Goal: Information Seeking & Learning: Check status

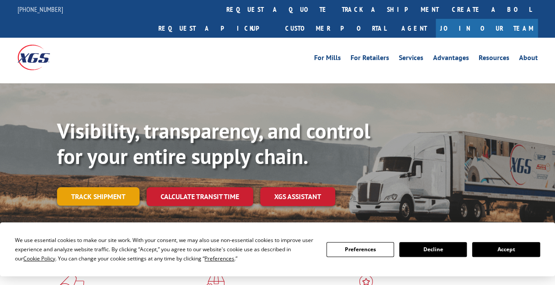
click at [104, 187] on link "Track shipment" at bounding box center [98, 196] width 82 height 18
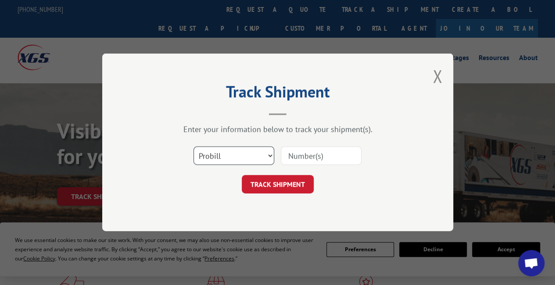
click at [263, 153] on select "Select category... Probill BOL PO" at bounding box center [233, 156] width 81 height 18
select select "po"
click at [193, 147] on select "Select category... Probill BOL PO" at bounding box center [233, 156] width 81 height 18
click at [317, 160] on input at bounding box center [321, 156] width 81 height 18
paste input "FPX00327557"
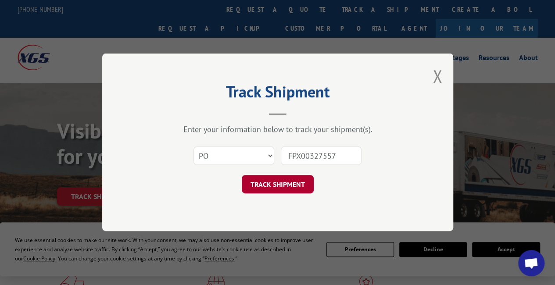
type input "FPX00327557"
click at [279, 181] on button "TRACK SHIPMENT" at bounding box center [278, 184] width 72 height 18
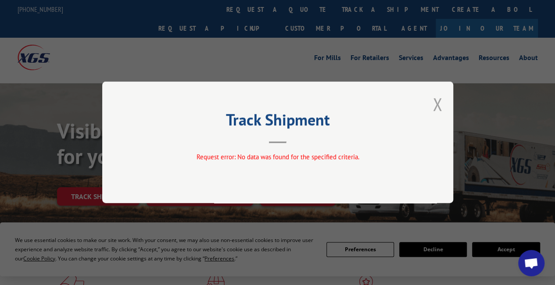
click at [441, 109] on button "Close modal" at bounding box center [437, 103] width 10 height 23
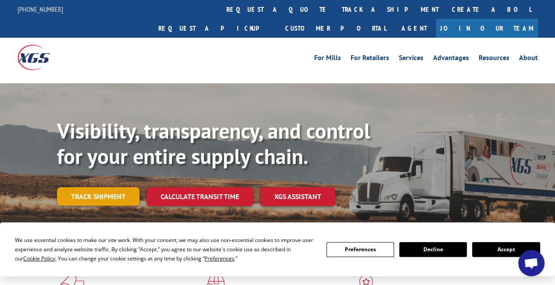
click at [102, 187] on link "Track shipment" at bounding box center [98, 196] width 82 height 18
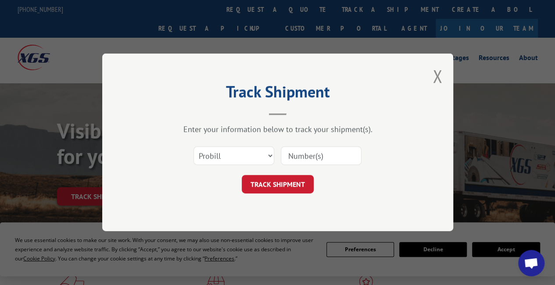
click at [322, 149] on input at bounding box center [321, 156] width 81 height 18
type input "00327557"
click at [291, 182] on button "TRACK SHIPMENT" at bounding box center [278, 184] width 72 height 18
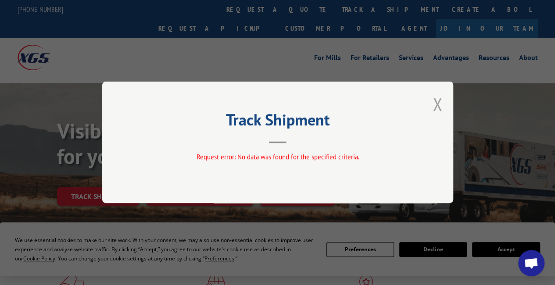
click at [437, 105] on button "Close modal" at bounding box center [437, 103] width 10 height 23
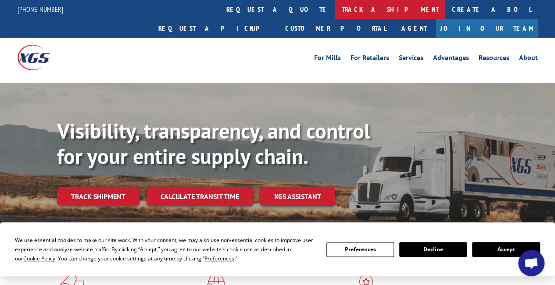
click at [335, 6] on link "track a shipment" at bounding box center [390, 9] width 110 height 19
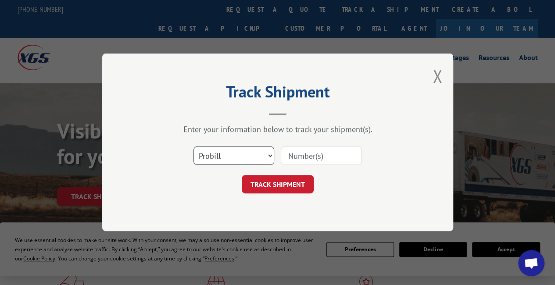
click at [250, 149] on select "Select category... Probill BOL PO" at bounding box center [233, 156] width 81 height 18
select select "bol"
click at [193, 147] on select "Select category... Probill BOL PO" at bounding box center [233, 156] width 81 height 18
click at [321, 158] on input at bounding box center [321, 156] width 81 height 18
type input "FPX00327557"
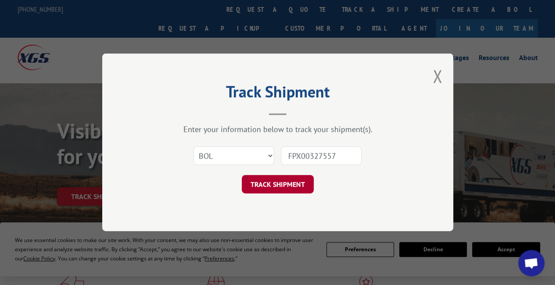
click at [285, 187] on button "TRACK SHIPMENT" at bounding box center [278, 184] width 72 height 18
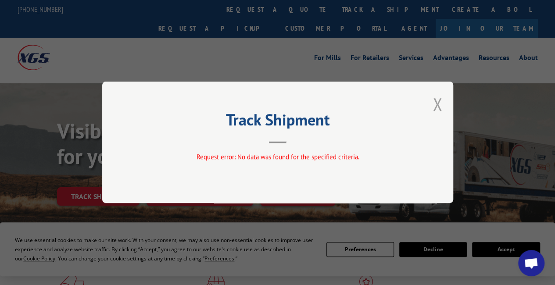
click at [436, 107] on button "Close modal" at bounding box center [437, 103] width 10 height 23
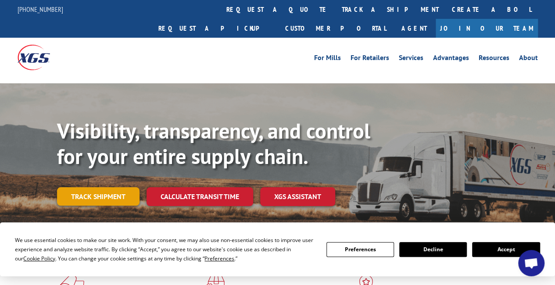
click at [98, 187] on link "Track shipment" at bounding box center [98, 196] width 82 height 18
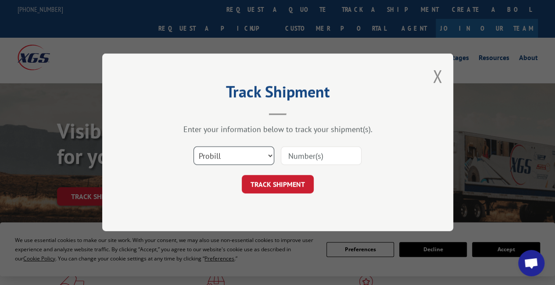
click at [238, 157] on select "Select category... Probill BOL PO" at bounding box center [233, 156] width 81 height 18
select select "bol"
click at [193, 147] on select "Select category... Probill BOL PO" at bounding box center [233, 156] width 81 height 18
click at [309, 156] on input at bounding box center [321, 156] width 81 height 18
type input "00327557"
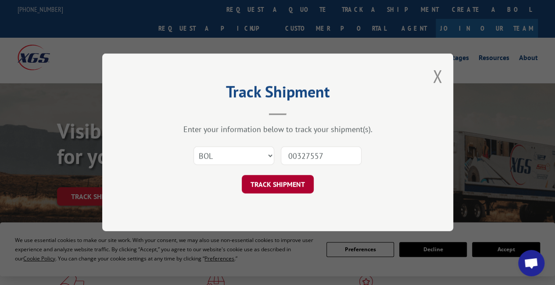
click at [294, 185] on button "TRACK SHIPMENT" at bounding box center [278, 184] width 72 height 18
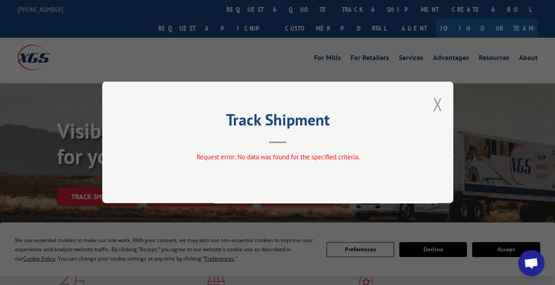
click at [434, 104] on button "Close modal" at bounding box center [437, 103] width 10 height 23
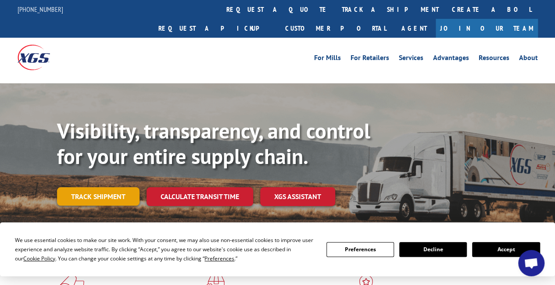
click at [98, 187] on link "Track shipment" at bounding box center [98, 196] width 82 height 18
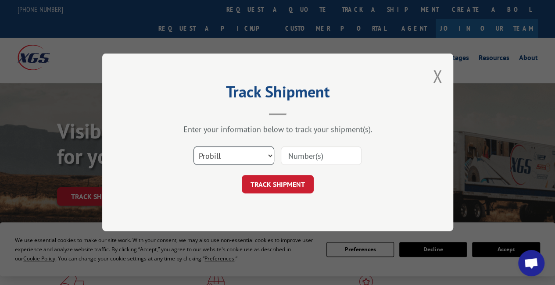
click at [252, 155] on select "Select category... Probill BOL PO" at bounding box center [233, 156] width 81 height 18
select select "po"
click at [193, 147] on select "Select category... Probill BOL PO" at bounding box center [233, 156] width 81 height 18
